Goal: Information Seeking & Learning: Learn about a topic

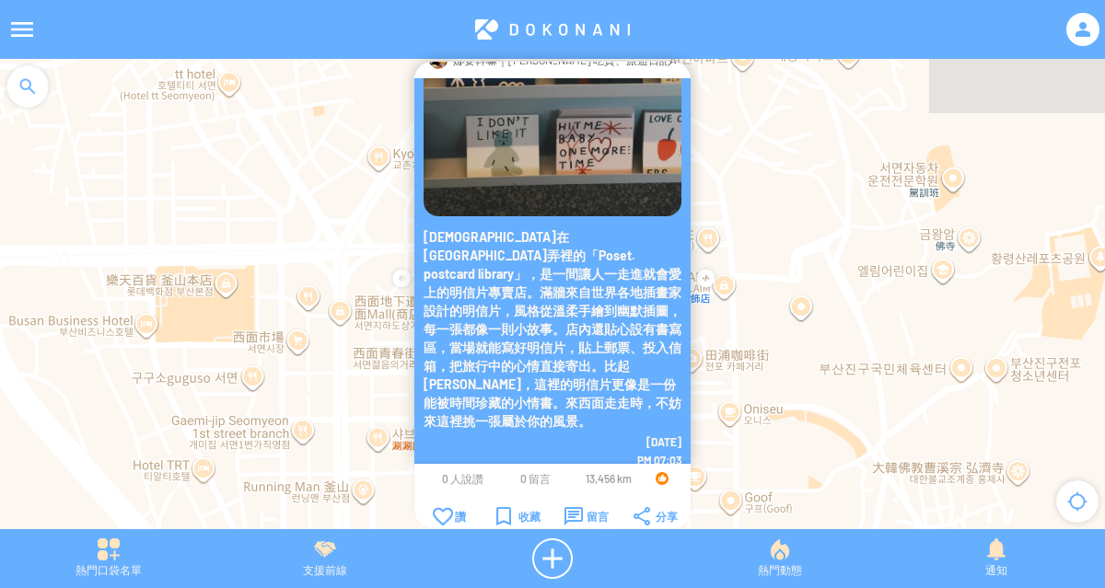
scroll to position [39, 0]
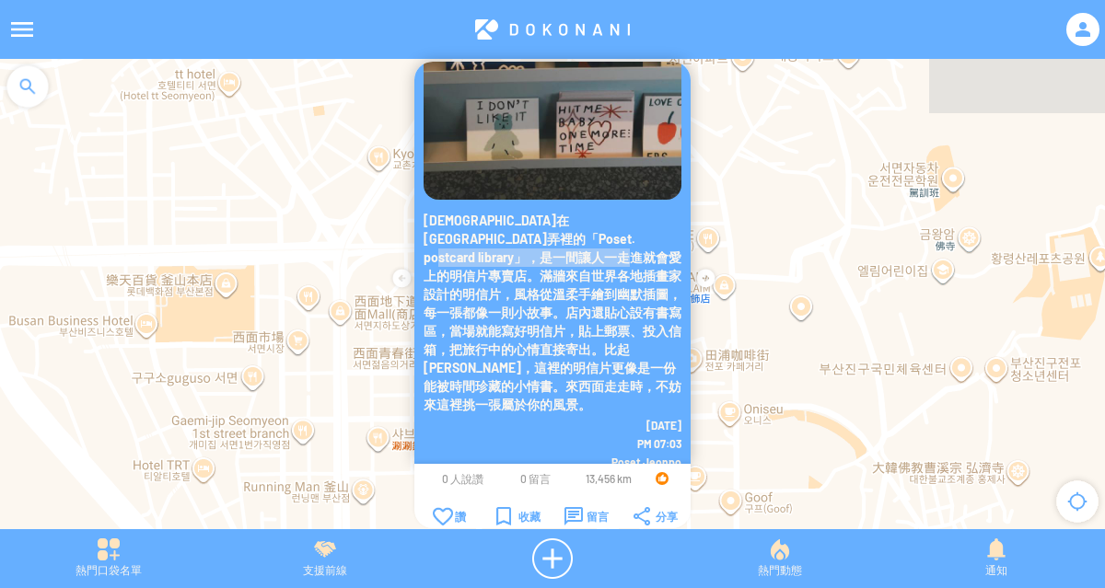
drag, startPoint x: 581, startPoint y: 224, endPoint x: 462, endPoint y: 242, distance: 120.2
click at [462, 242] on p "[DEMOGRAPHIC_DATA]在[GEOGRAPHIC_DATA]弄裡的「Poset. postcard library」，是一間讓人一走進就會愛上的明…" at bounding box center [553, 313] width 258 height 203
copy p "Poset. postcard library"
click at [592, 310] on p "[DEMOGRAPHIC_DATA]在[GEOGRAPHIC_DATA]弄裡的「Poset. postcard library」，是一間讓人一走進就會愛上的明…" at bounding box center [553, 313] width 258 height 203
click at [591, 310] on p "[DEMOGRAPHIC_DATA]在[GEOGRAPHIC_DATA]弄裡的「Poset. postcard library」，是一間讓人一走進就會愛上的明…" at bounding box center [553, 313] width 258 height 203
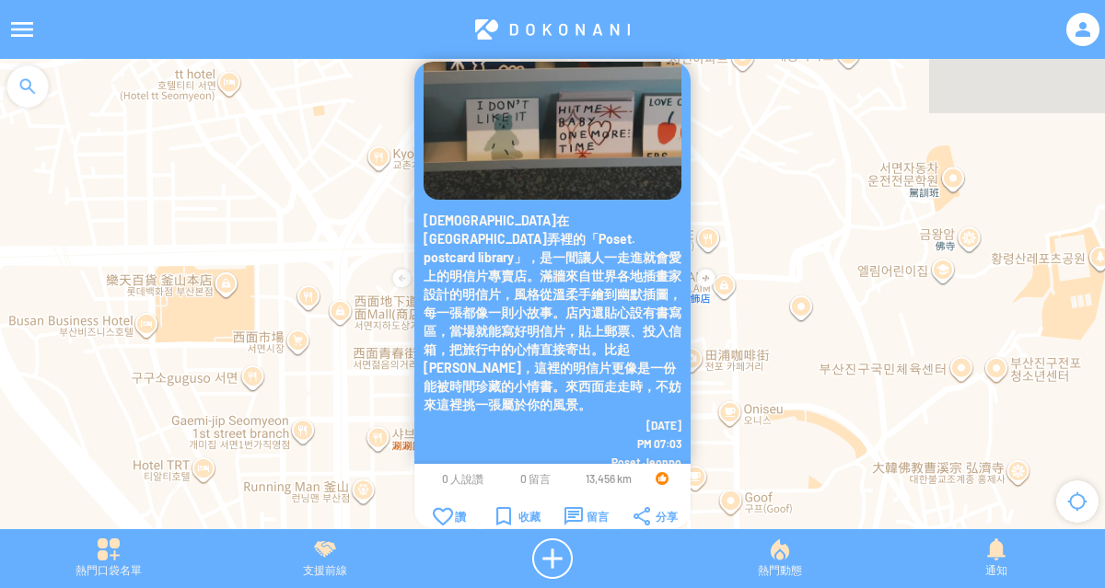
click at [587, 308] on p "[DEMOGRAPHIC_DATA]在[GEOGRAPHIC_DATA]弄裡的「Poset. postcard library」，是一間讓人一走進就會愛上的明…" at bounding box center [553, 313] width 258 height 203
click at [558, 143] on img at bounding box center [553, 71] width 258 height 258
click at [591, 340] on p "[DEMOGRAPHIC_DATA]在[GEOGRAPHIC_DATA]弄裡的「Poset. postcard library」，是一間讓人一走進就會愛上的明…" at bounding box center [553, 313] width 258 height 203
click at [593, 341] on p "[DEMOGRAPHIC_DATA]在[GEOGRAPHIC_DATA]弄裡的「Poset. postcard library」，是一間讓人一走進就會愛上的明…" at bounding box center [553, 313] width 258 height 203
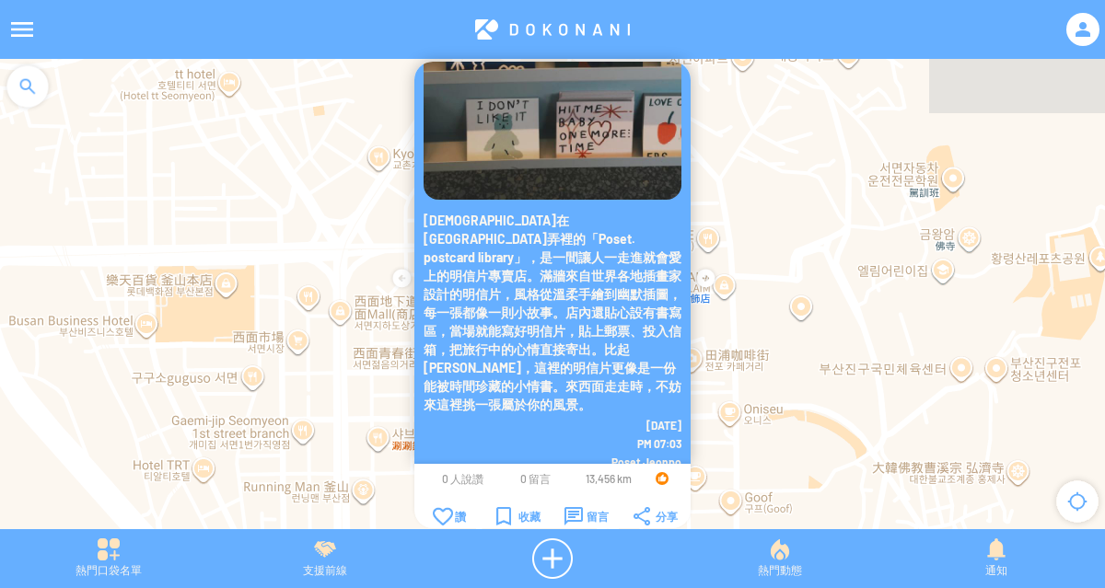
click at [584, 264] on p "[DEMOGRAPHIC_DATA]在[GEOGRAPHIC_DATA]弄裡的「Poset. postcard library」，是一間讓人一走進就會愛上的明…" at bounding box center [553, 313] width 258 height 203
click at [584, 255] on p "[DEMOGRAPHIC_DATA]在[GEOGRAPHIC_DATA]弄裡的「Poset. postcard library」，是一間讓人一走進就會愛上的明…" at bounding box center [553, 313] width 258 height 203
click at [587, 250] on p "[DEMOGRAPHIC_DATA]在[GEOGRAPHIC_DATA]弄裡的「Poset. postcard library」，是一間讓人一走進就會愛上的明…" at bounding box center [553, 313] width 258 height 203
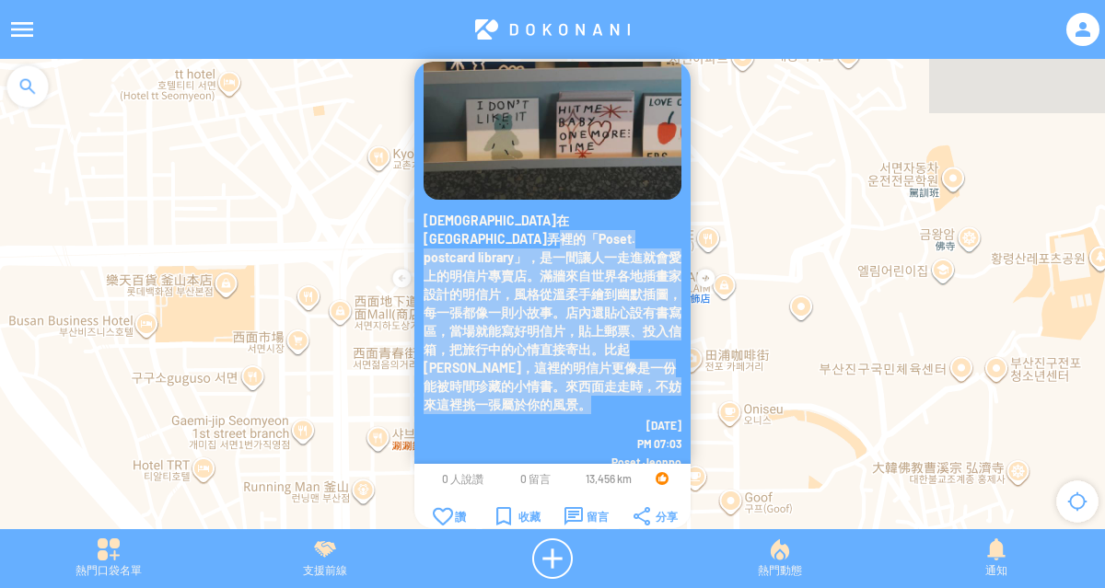
click at [587, 250] on p "[DEMOGRAPHIC_DATA]在[GEOGRAPHIC_DATA]弄裡的「Poset. postcard library」，是一間讓人一走進就會愛上的明…" at bounding box center [553, 313] width 258 height 203
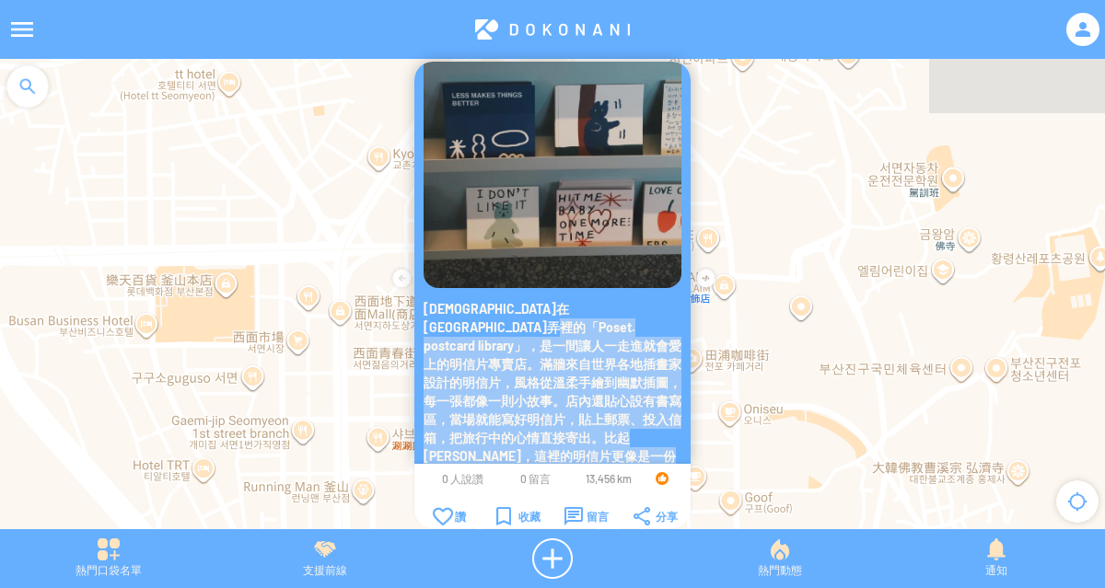
scroll to position [0, 0]
